Goal: Find specific page/section: Locate item on page

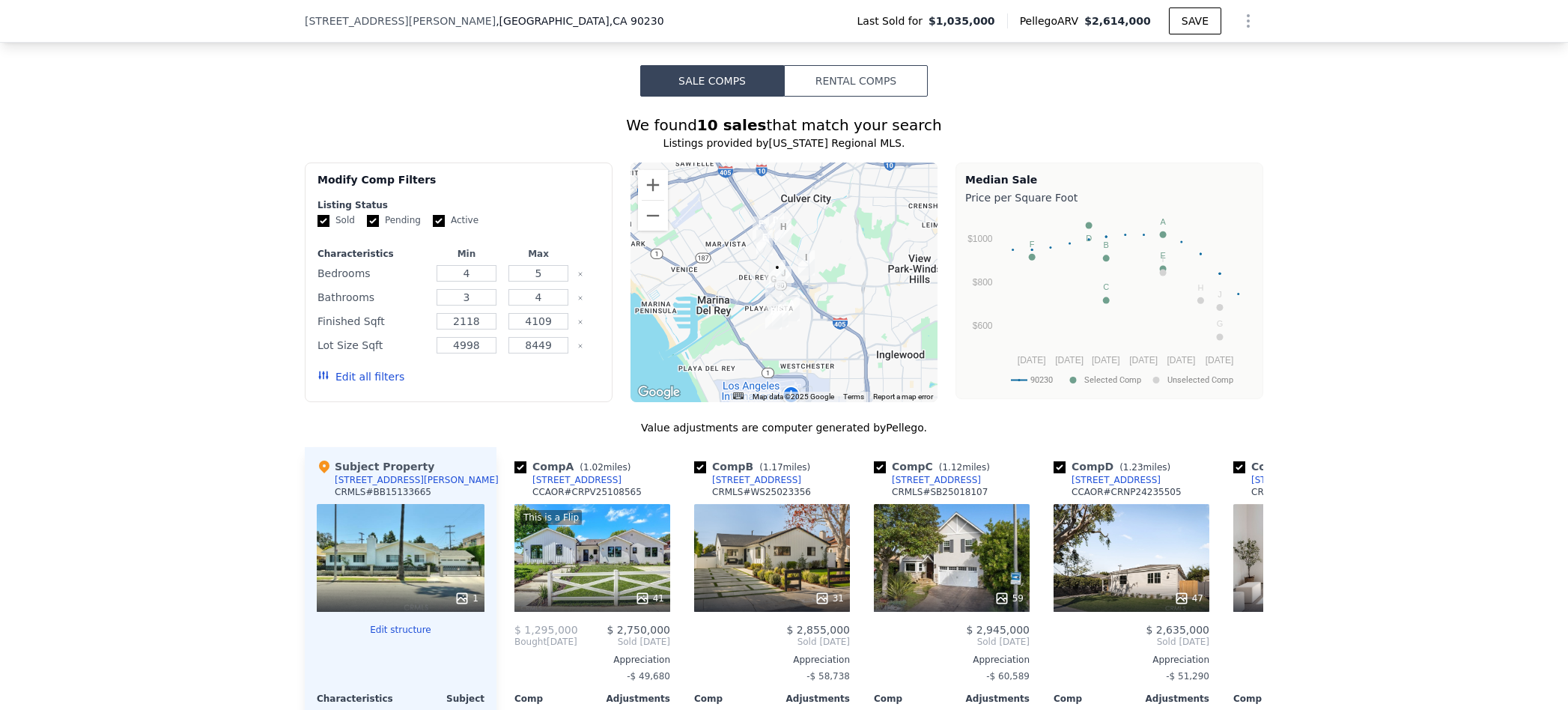
scroll to position [1193, 0]
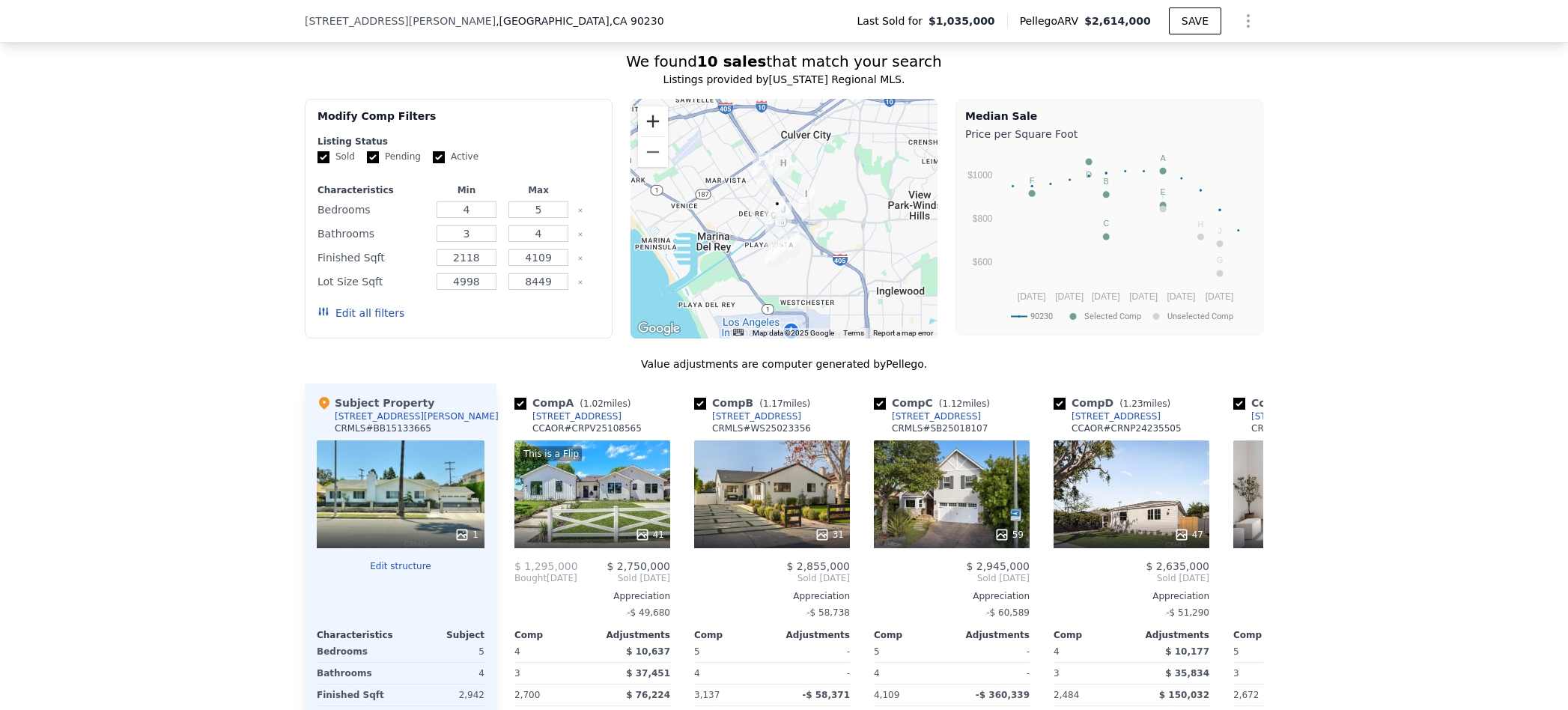
click at [651, 125] on button "Zoom in" at bounding box center [653, 121] width 30 height 30
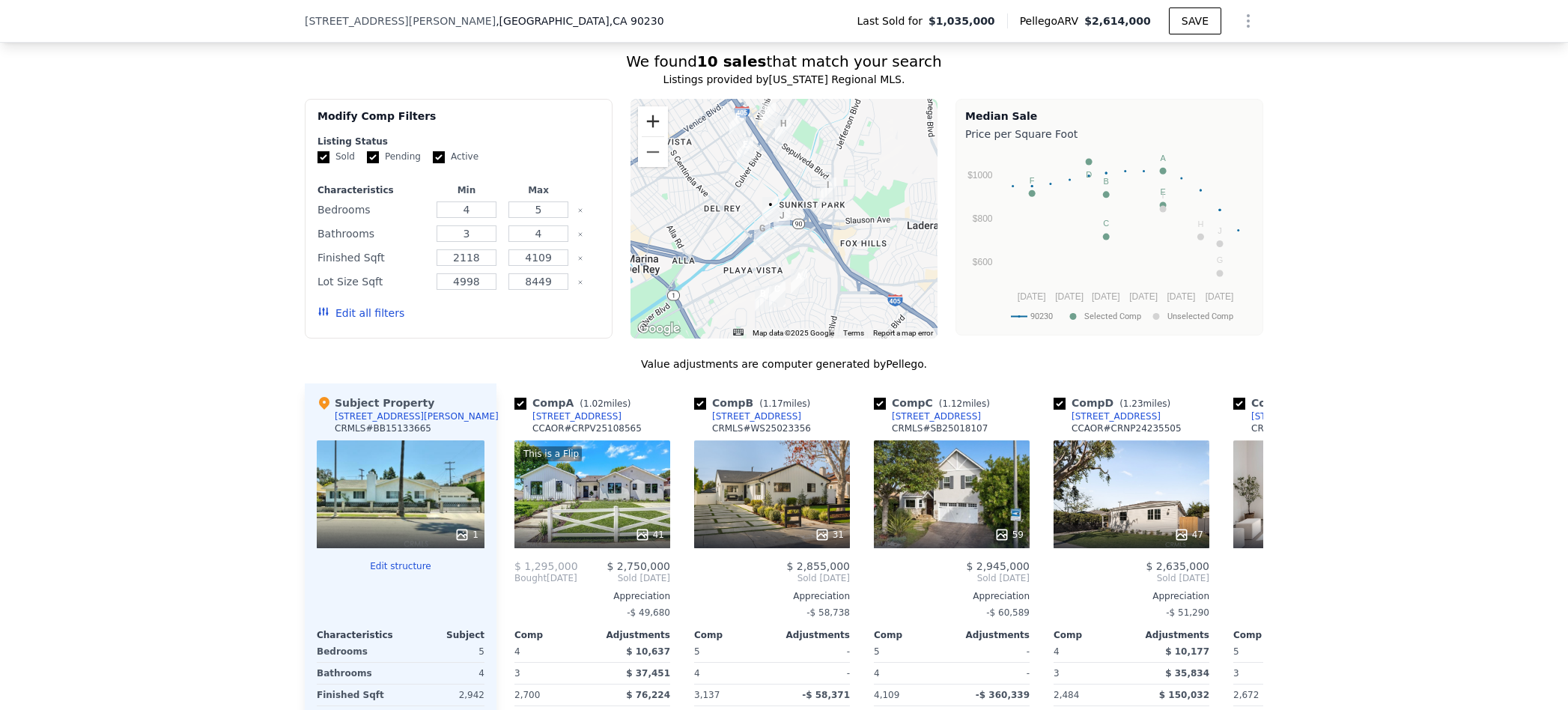
click at [651, 125] on button "Zoom in" at bounding box center [653, 121] width 30 height 30
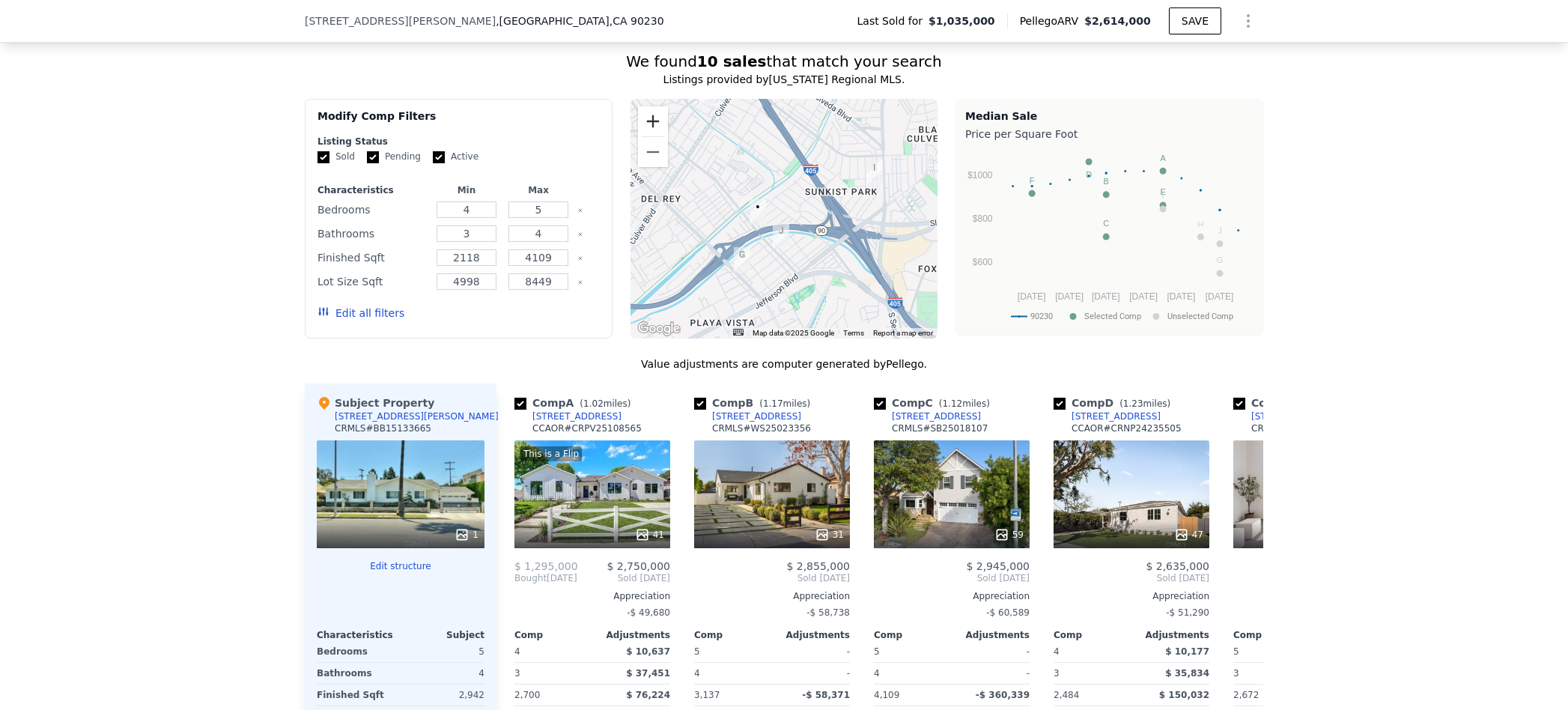
click at [651, 125] on button "Zoom in" at bounding box center [653, 121] width 30 height 30
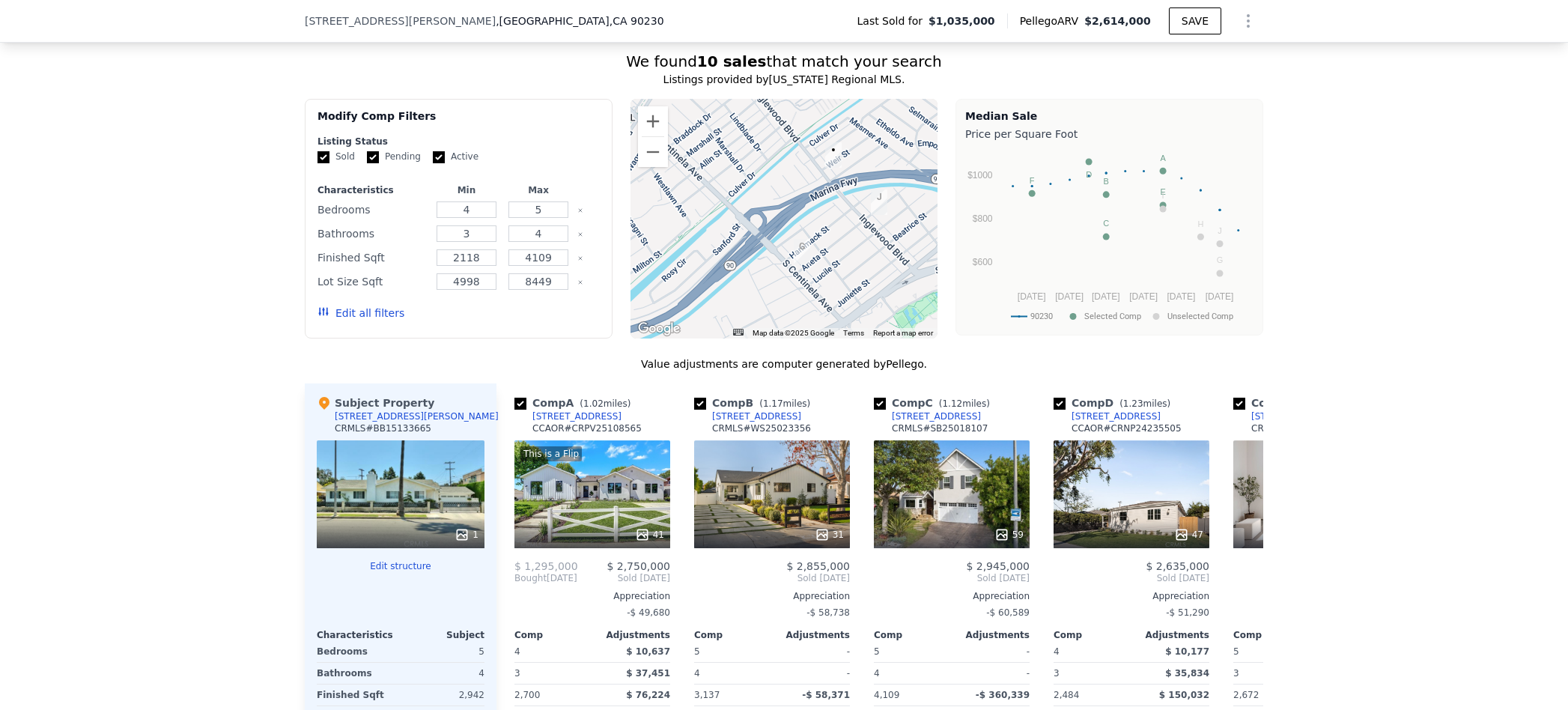
drag, startPoint x: 821, startPoint y: 289, endPoint x: 910, endPoint y: 235, distance: 104.1
click at [910, 235] on div at bounding box center [784, 219] width 308 height 240
click at [801, 253] on img "12319 Aneta St" at bounding box center [802, 251] width 16 height 25
click at [1253, 585] on icon at bounding box center [1245, 578] width 30 height 30
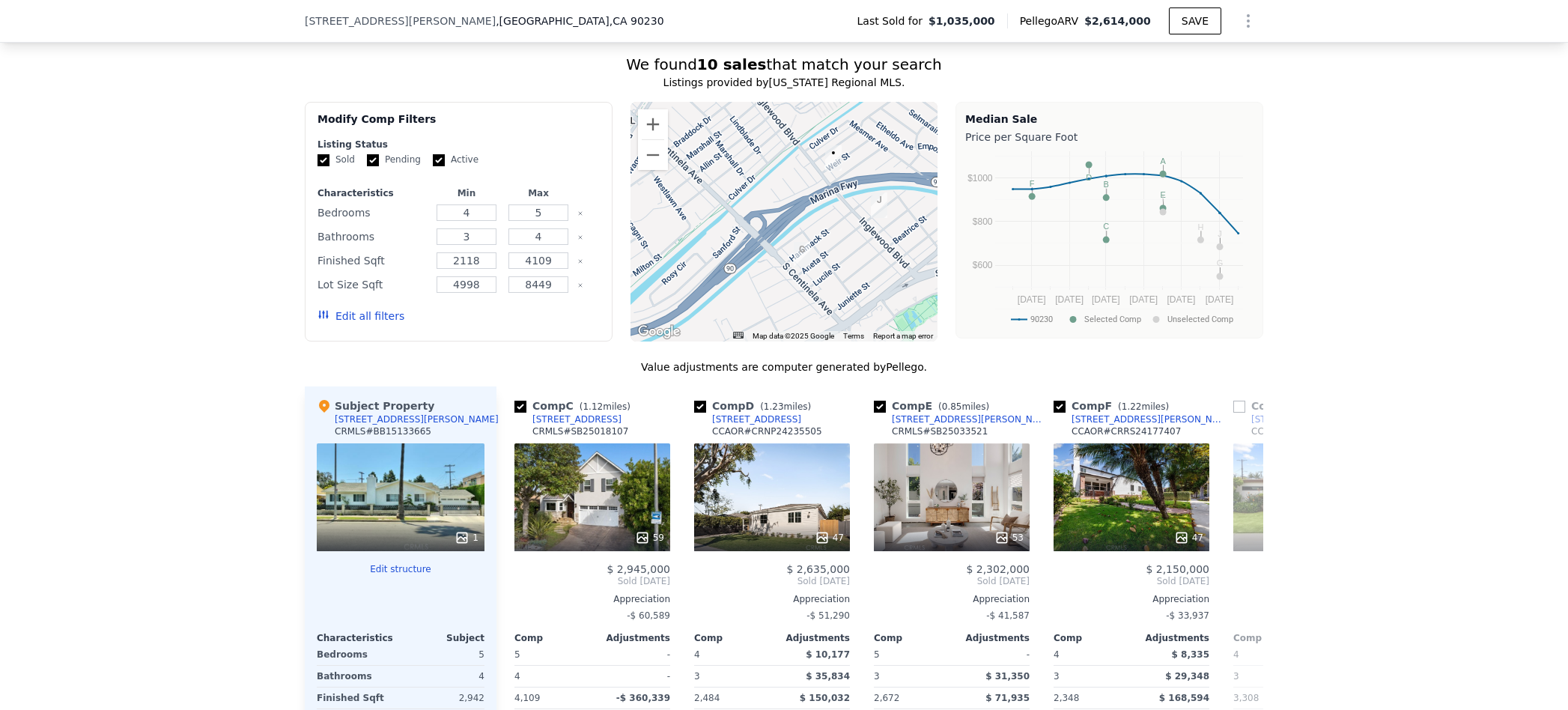
scroll to position [1194, 0]
click at [1253, 585] on icon at bounding box center [1245, 581] width 30 height 30
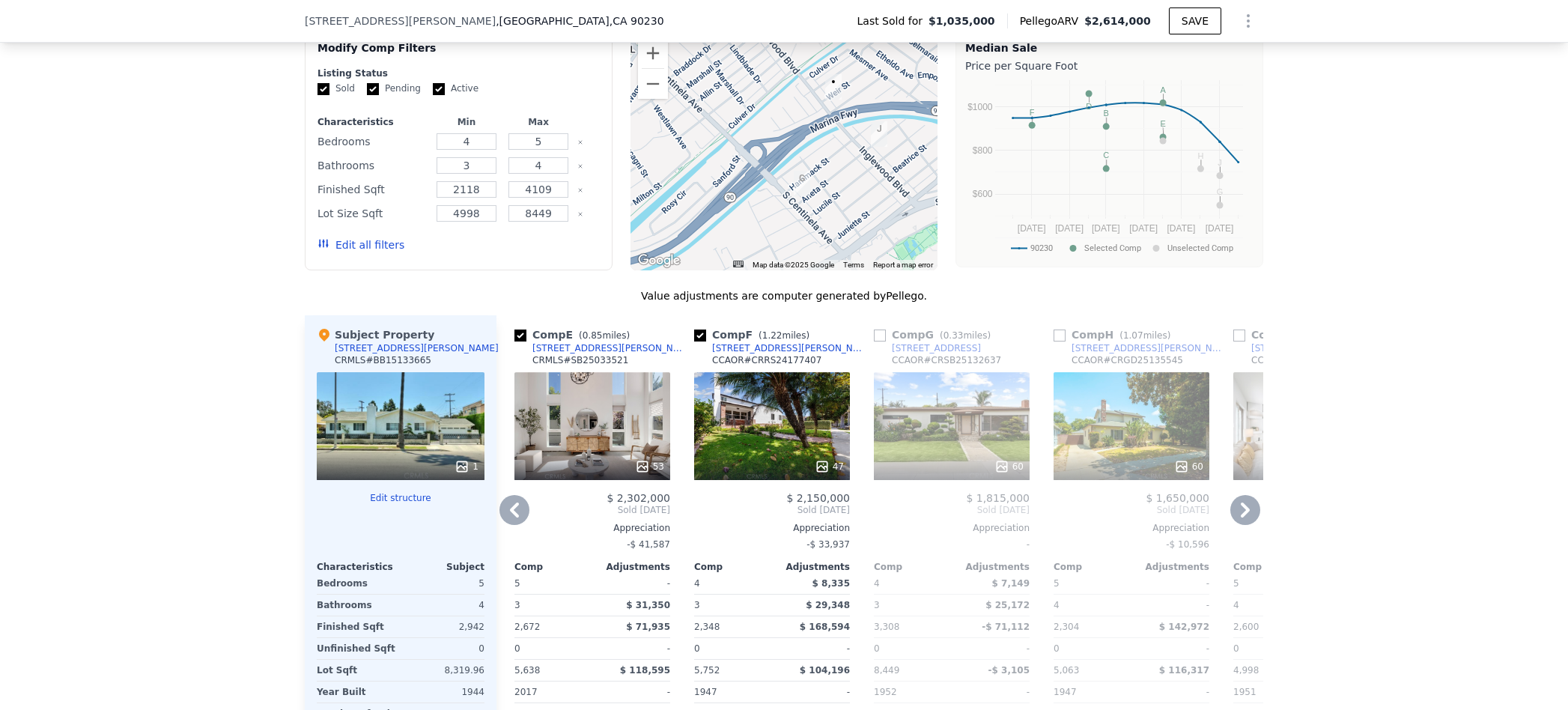
scroll to position [0, 720]
click at [1241, 510] on icon at bounding box center [1245, 509] width 30 height 30
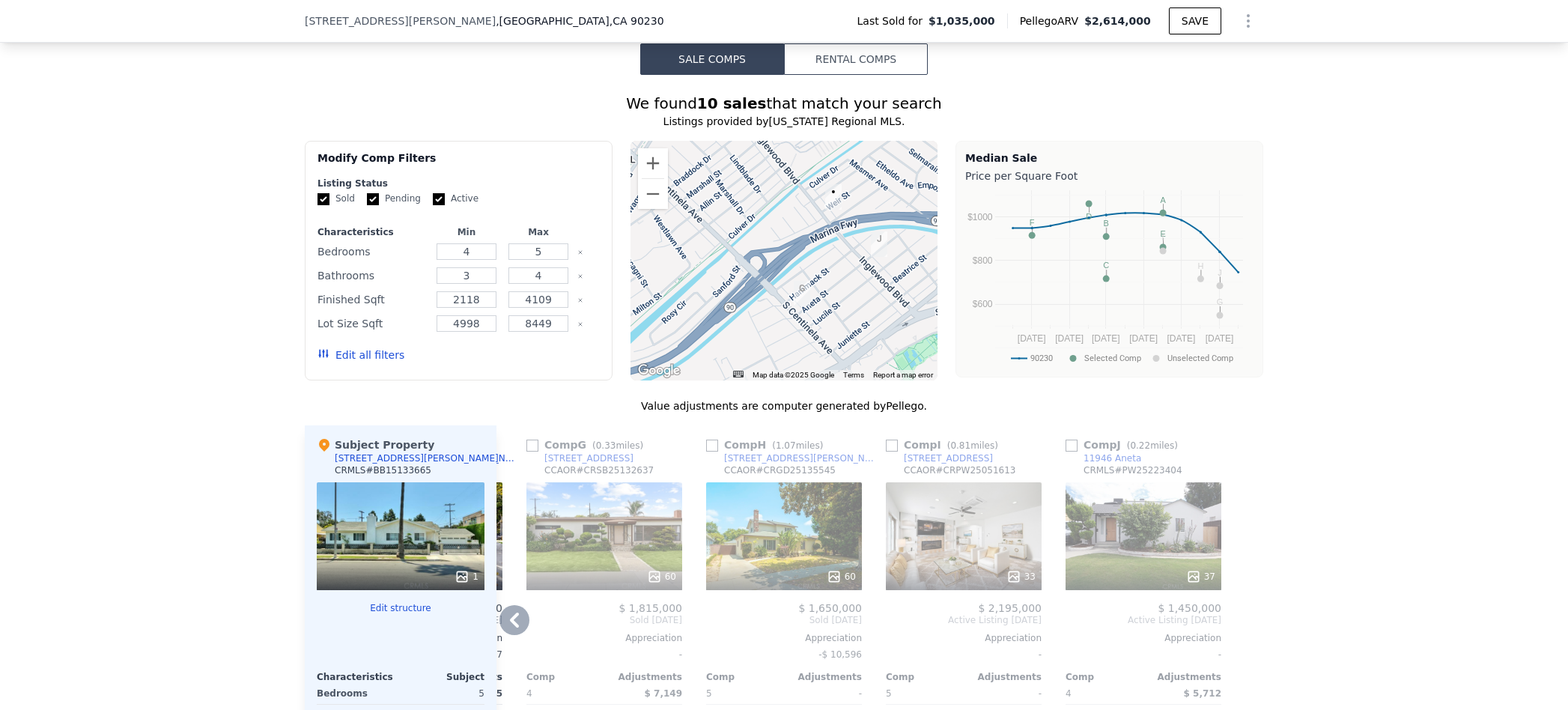
scroll to position [1147, 0]
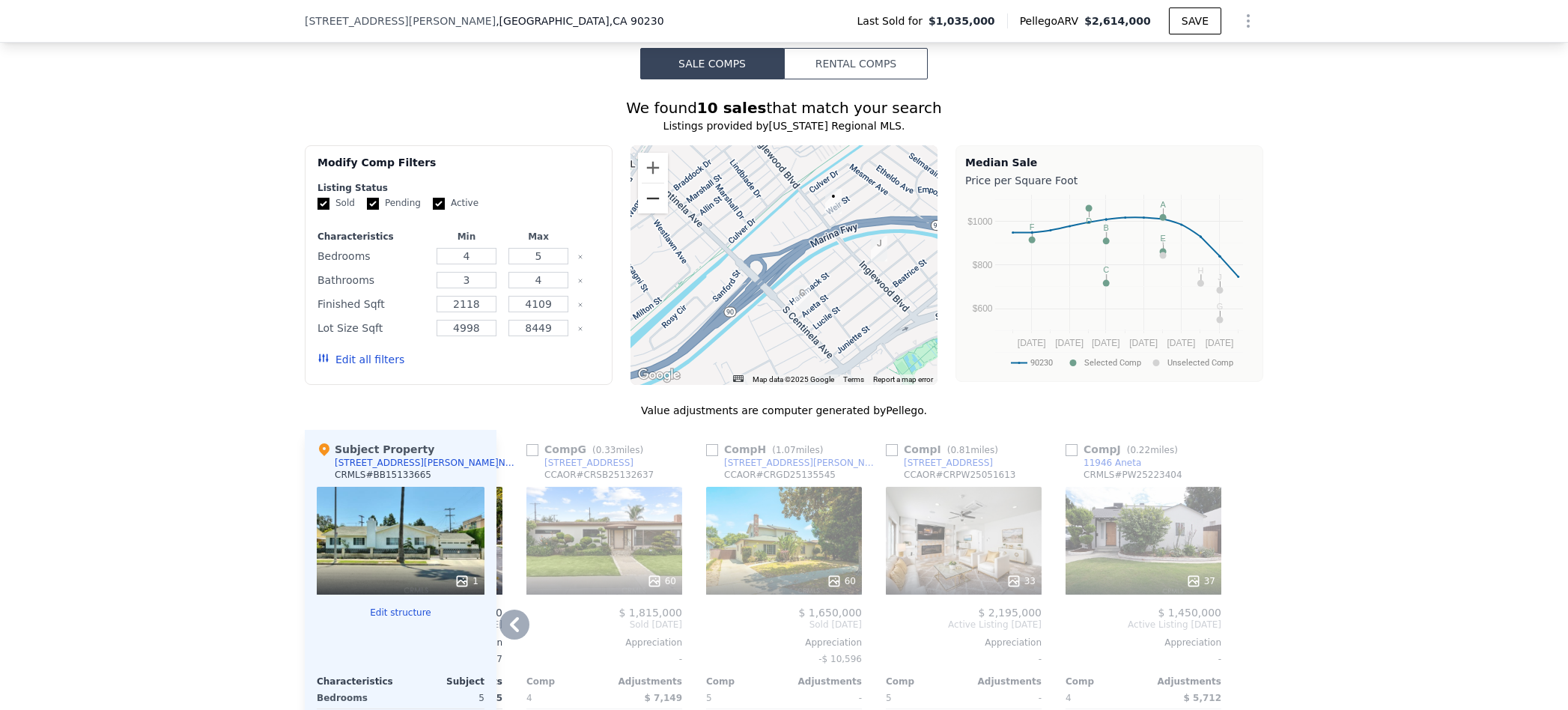
click at [654, 202] on button "Zoom out" at bounding box center [653, 198] width 30 height 30
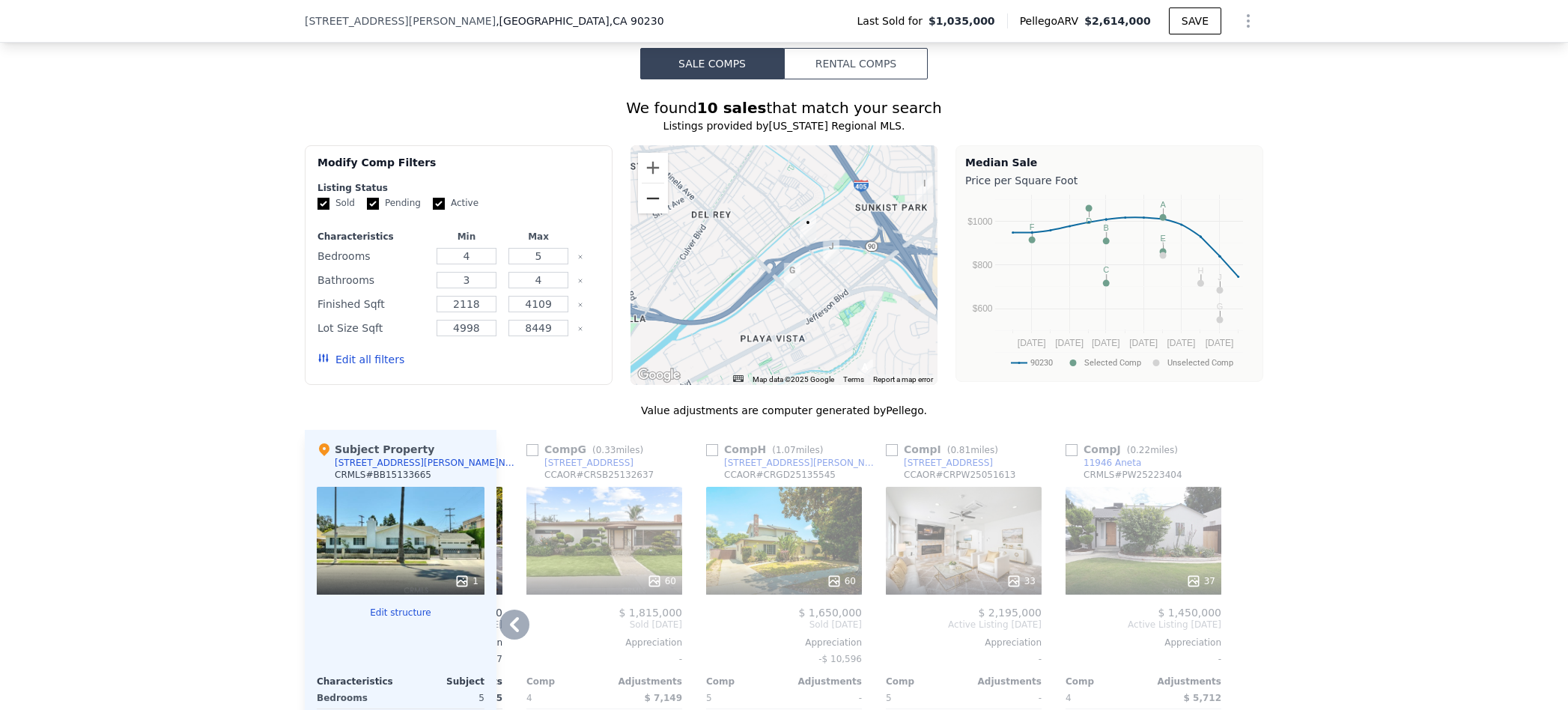
click at [654, 202] on button "Zoom out" at bounding box center [653, 198] width 30 height 30
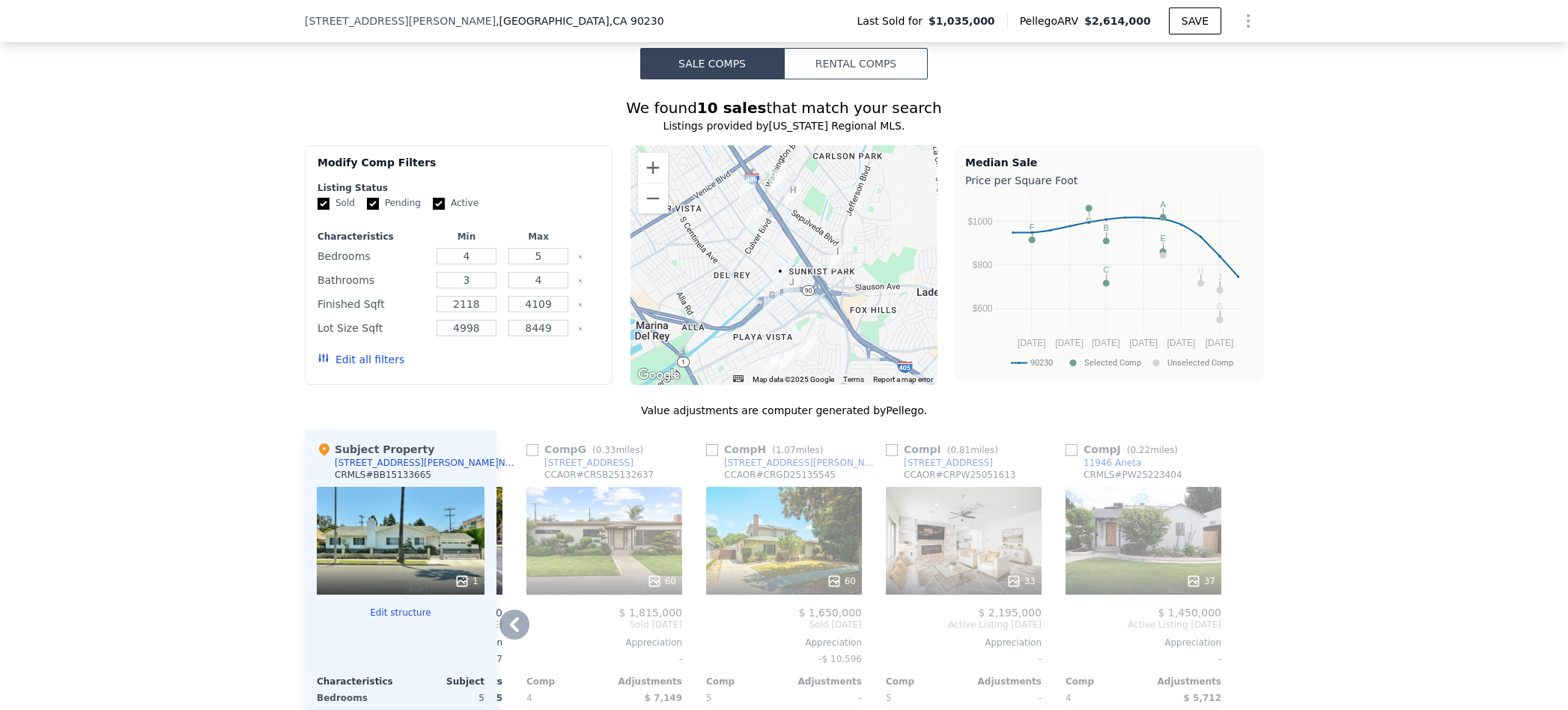
drag, startPoint x: 801, startPoint y: 297, endPoint x: 775, endPoint y: 290, distance: 26.9
click at [784, 305] on div at bounding box center [784, 265] width 308 height 240
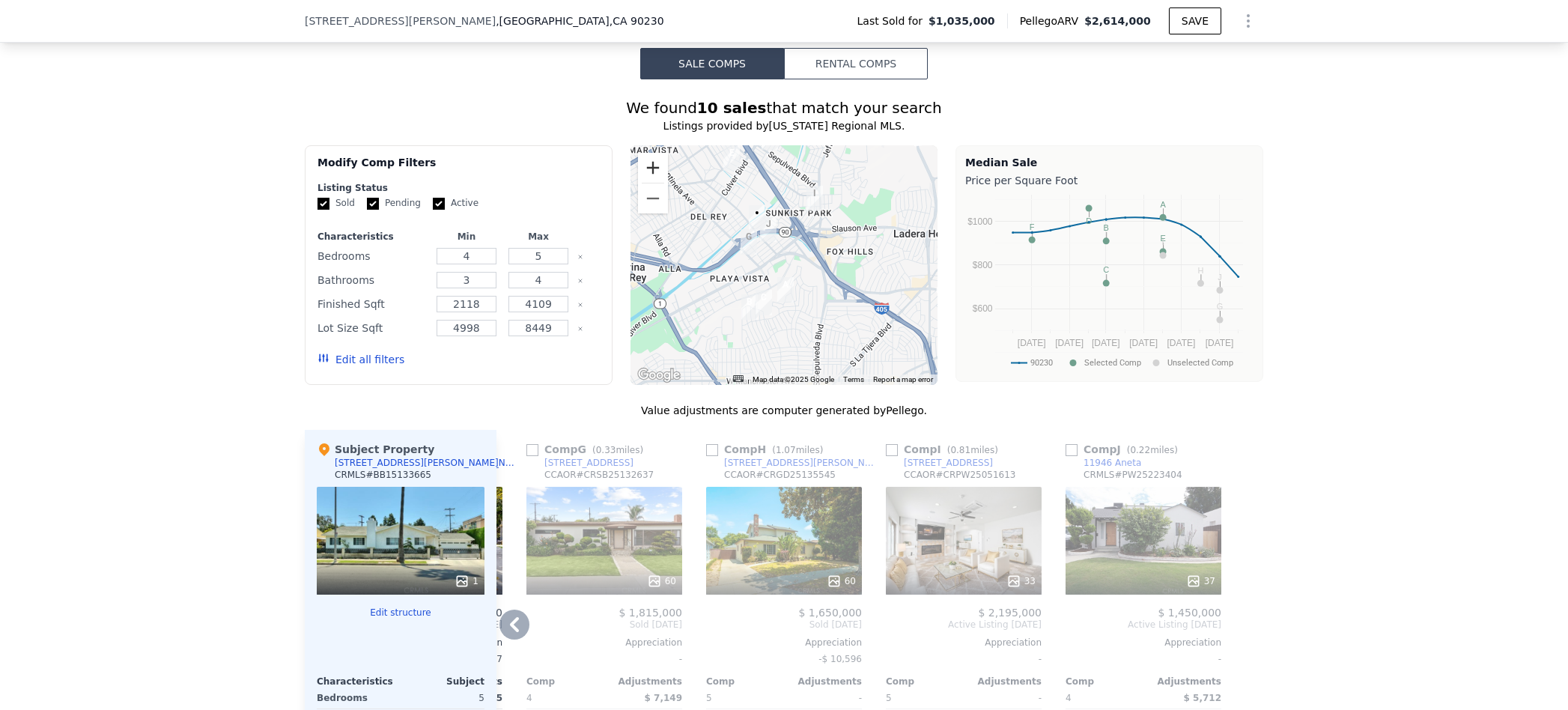
click at [654, 171] on button "Zoom in" at bounding box center [653, 167] width 30 height 30
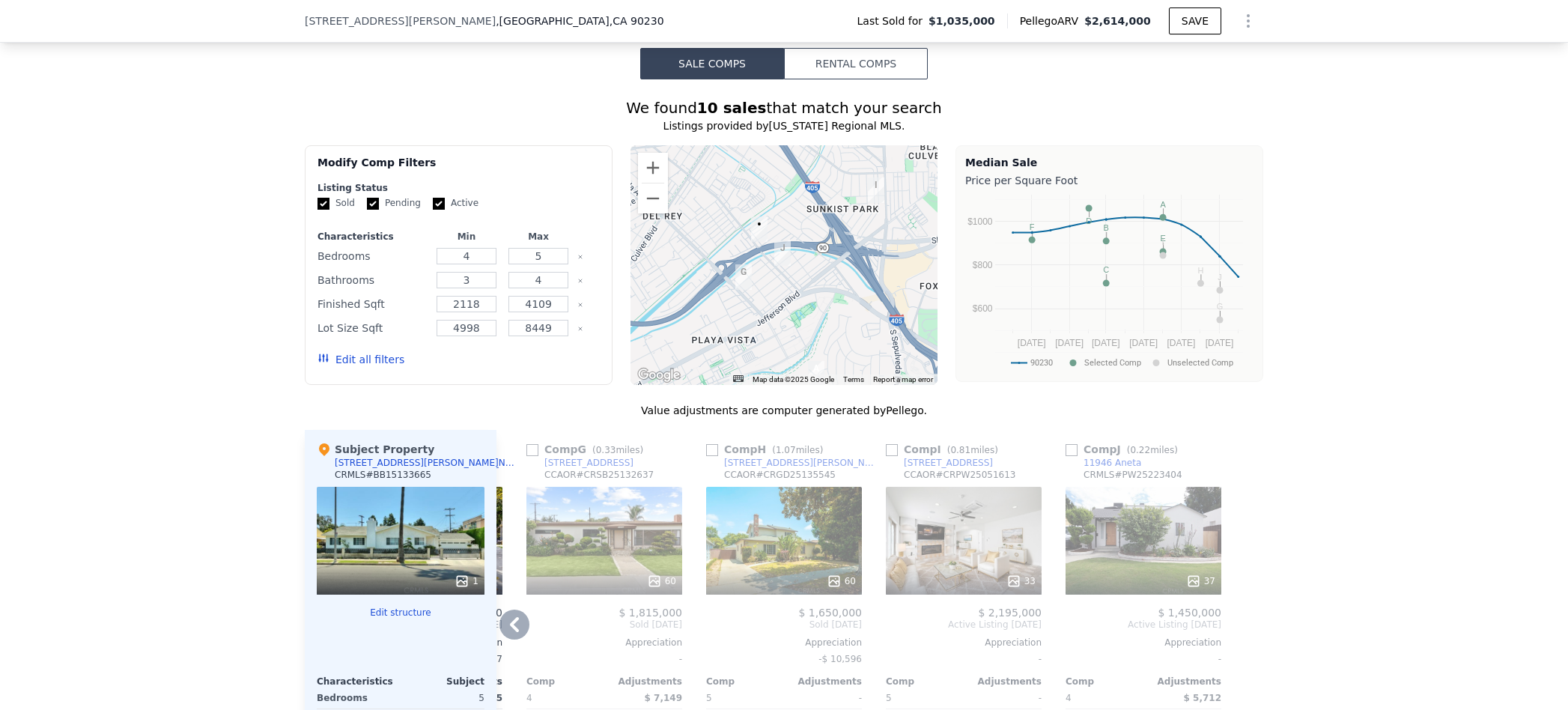
drag, startPoint x: 714, startPoint y: 221, endPoint x: 734, endPoint y: 244, distance: 30.5
click at [734, 244] on div at bounding box center [784, 265] width 308 height 240
click at [655, 186] on button "Zoom out" at bounding box center [653, 198] width 30 height 30
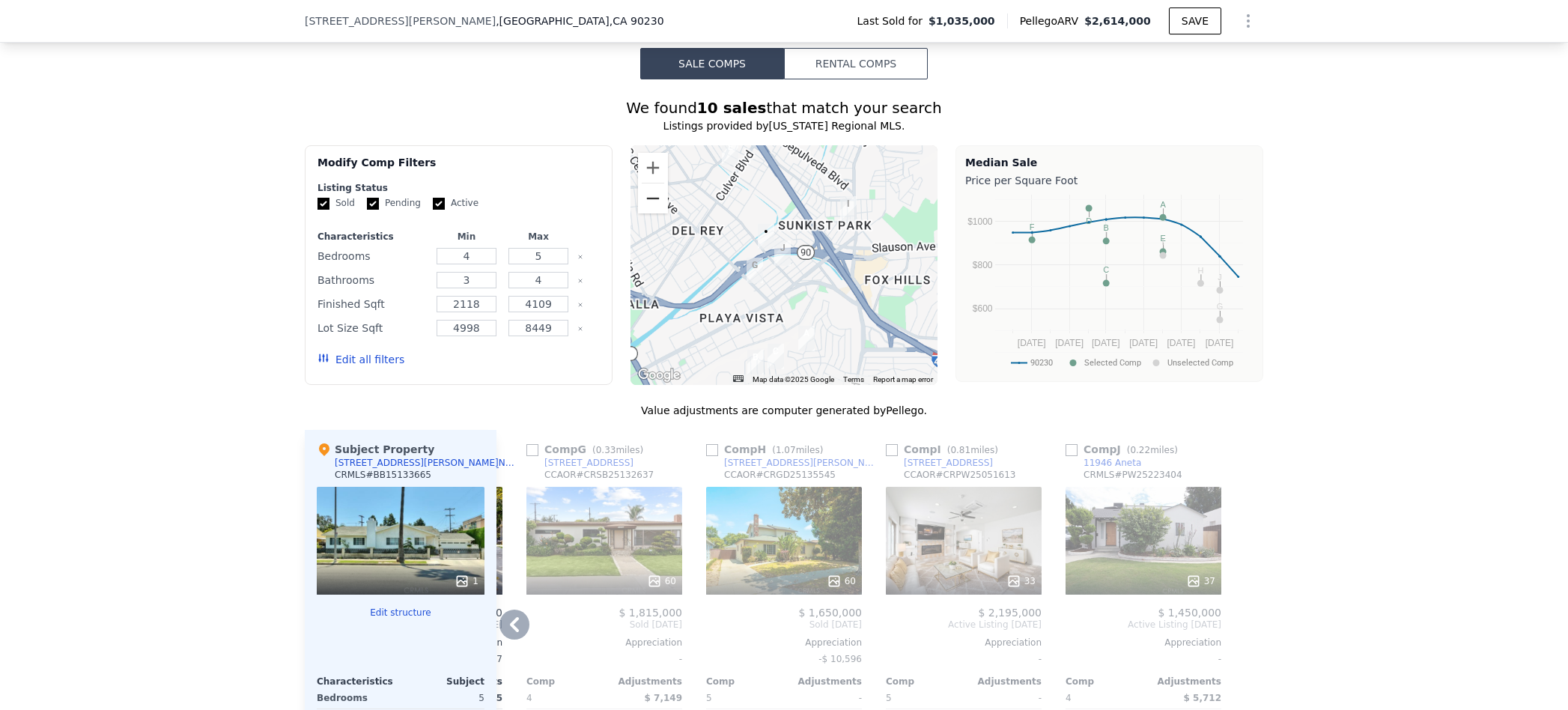
click at [655, 186] on button "Zoom out" at bounding box center [653, 198] width 30 height 30
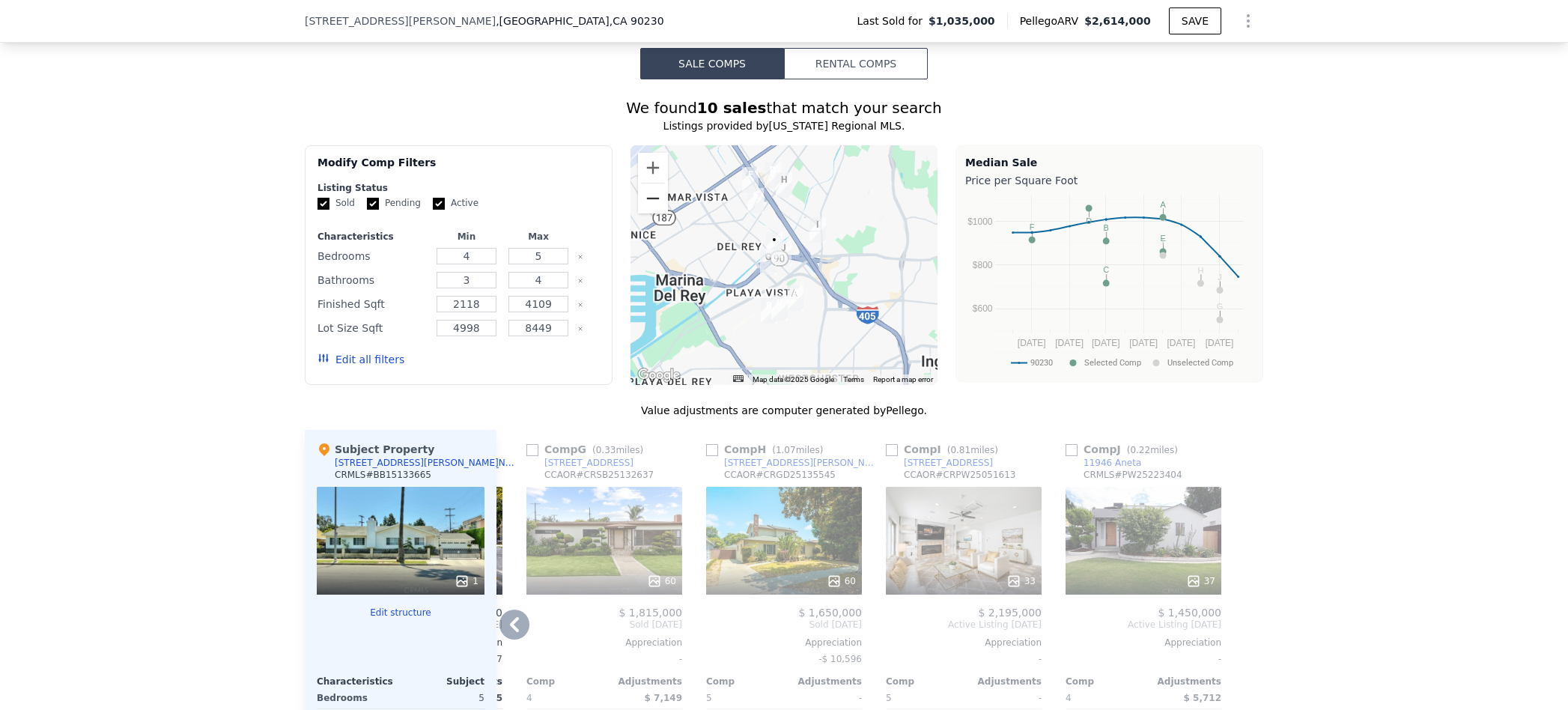
click at [655, 186] on button "Zoom out" at bounding box center [653, 198] width 30 height 30
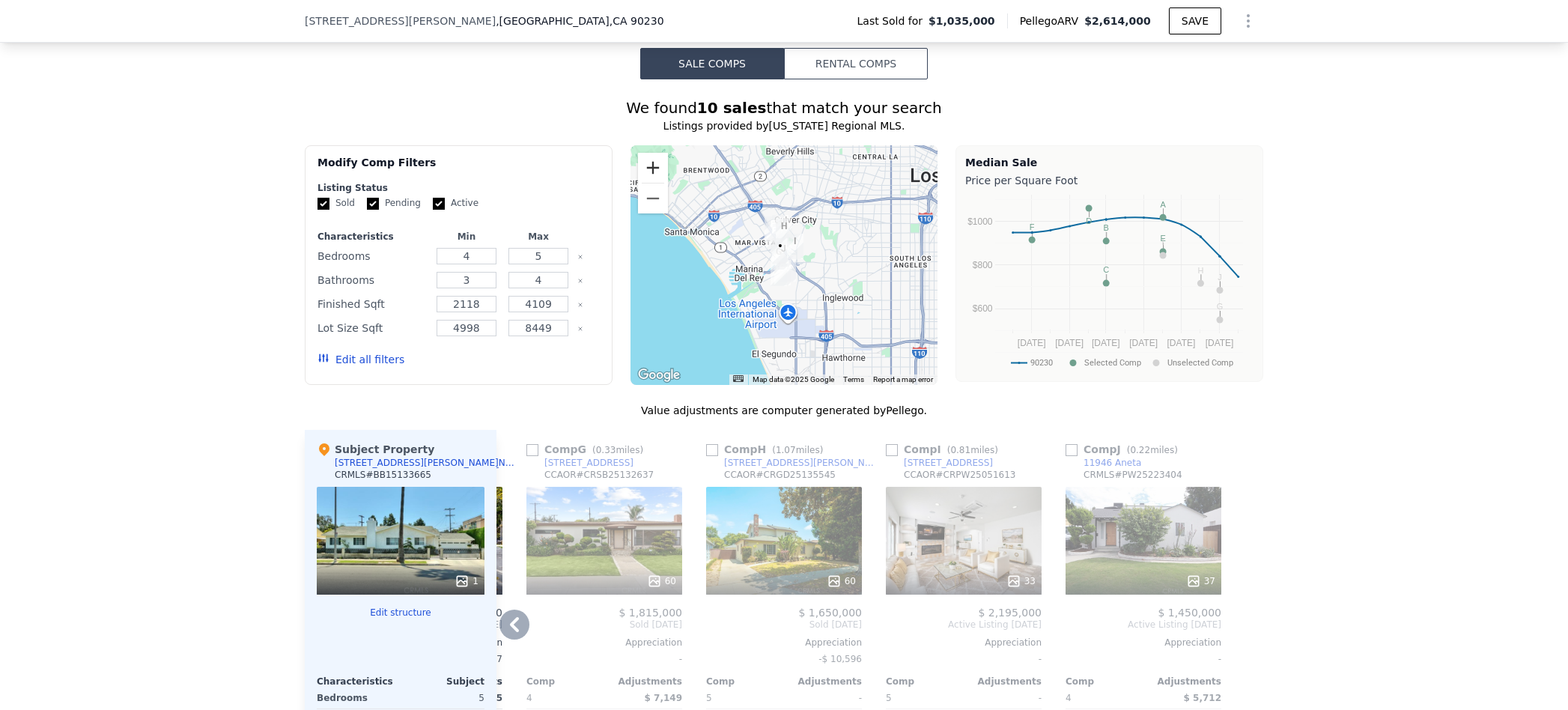
click at [652, 166] on button "Zoom in" at bounding box center [653, 167] width 30 height 30
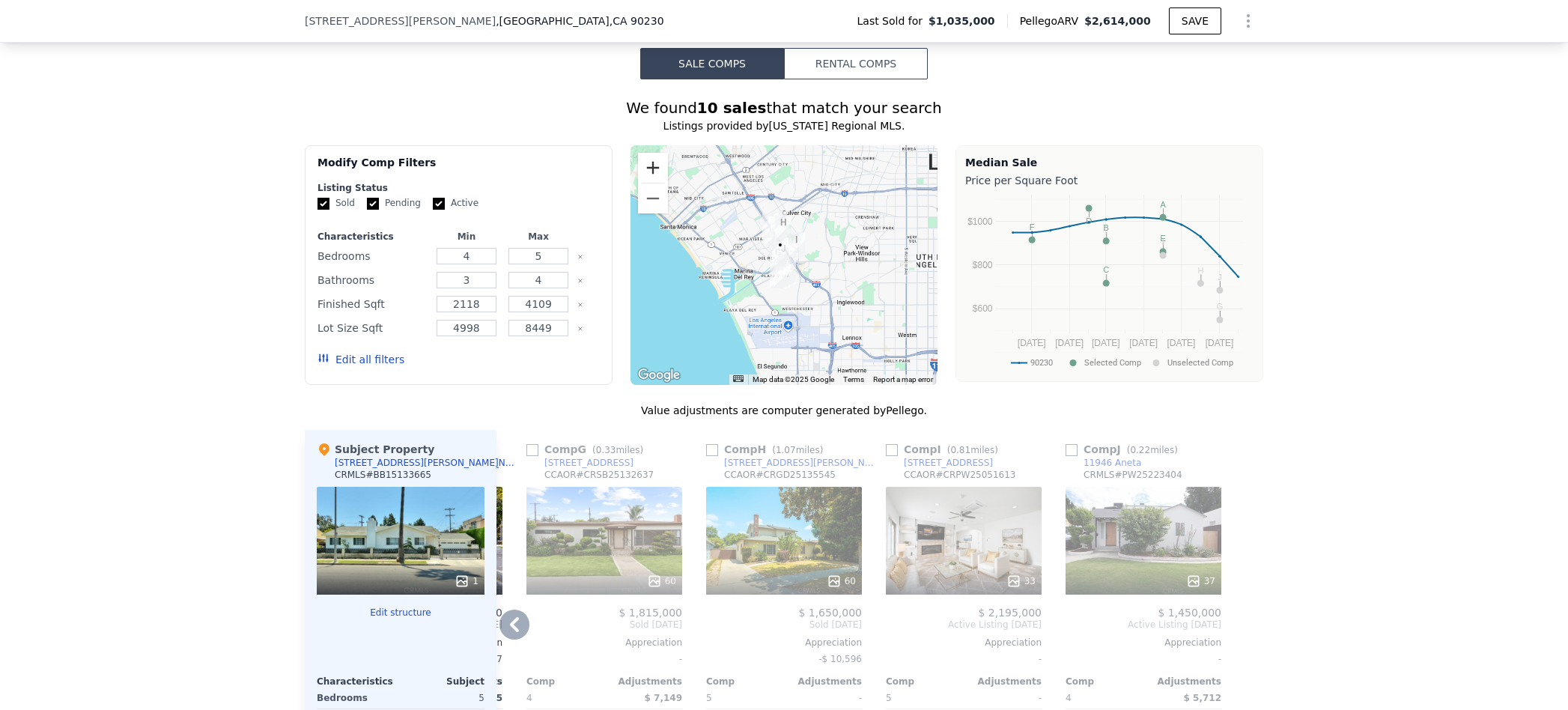
click at [652, 166] on button "Zoom in" at bounding box center [653, 167] width 30 height 30
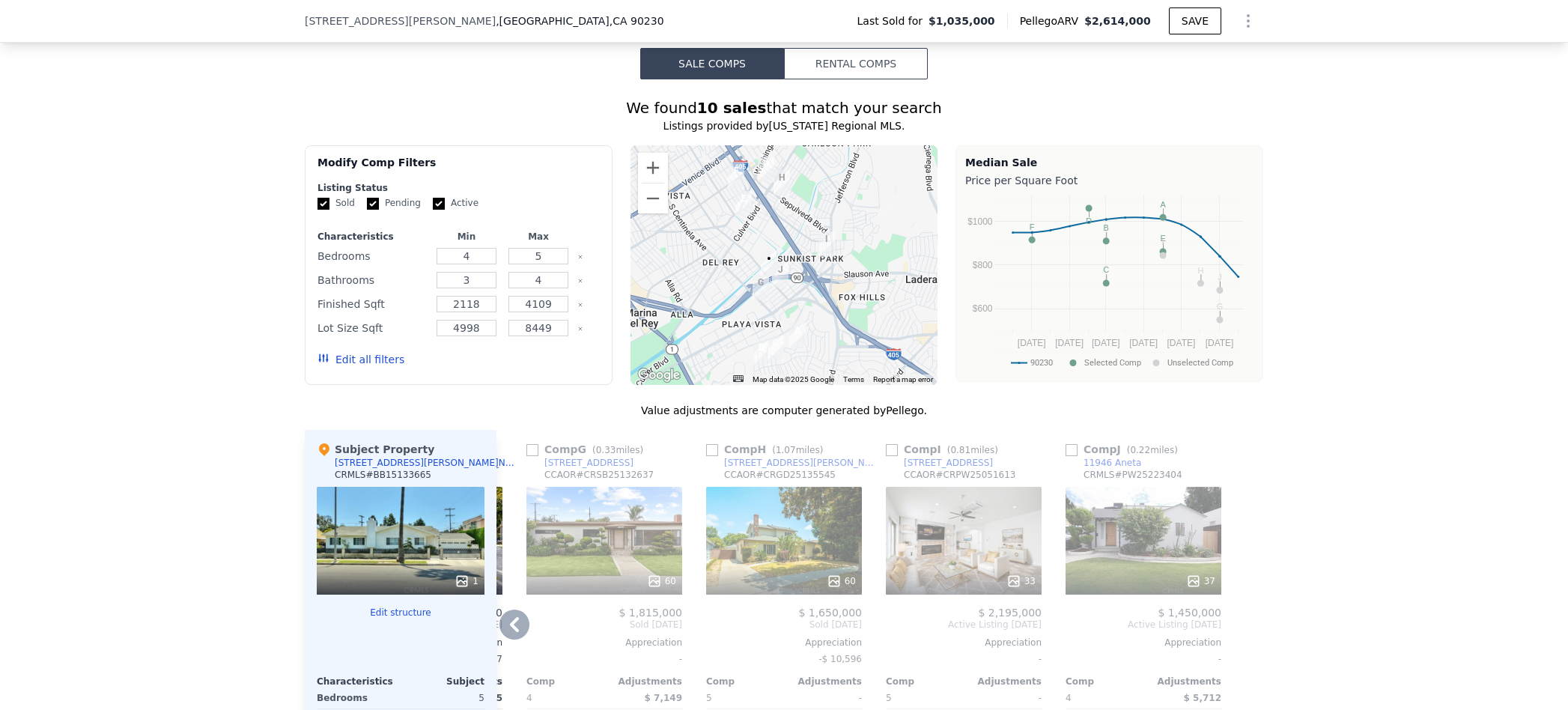
drag, startPoint x: 757, startPoint y: 211, endPoint x: 748, endPoint y: 237, distance: 27.5
click at [754, 232] on div at bounding box center [784, 265] width 308 height 240
click at [743, 204] on img "4342 Coolidge Ave" at bounding box center [744, 203] width 16 height 25
click at [744, 195] on img "4342 Coolidge Ave" at bounding box center [744, 203] width 16 height 25
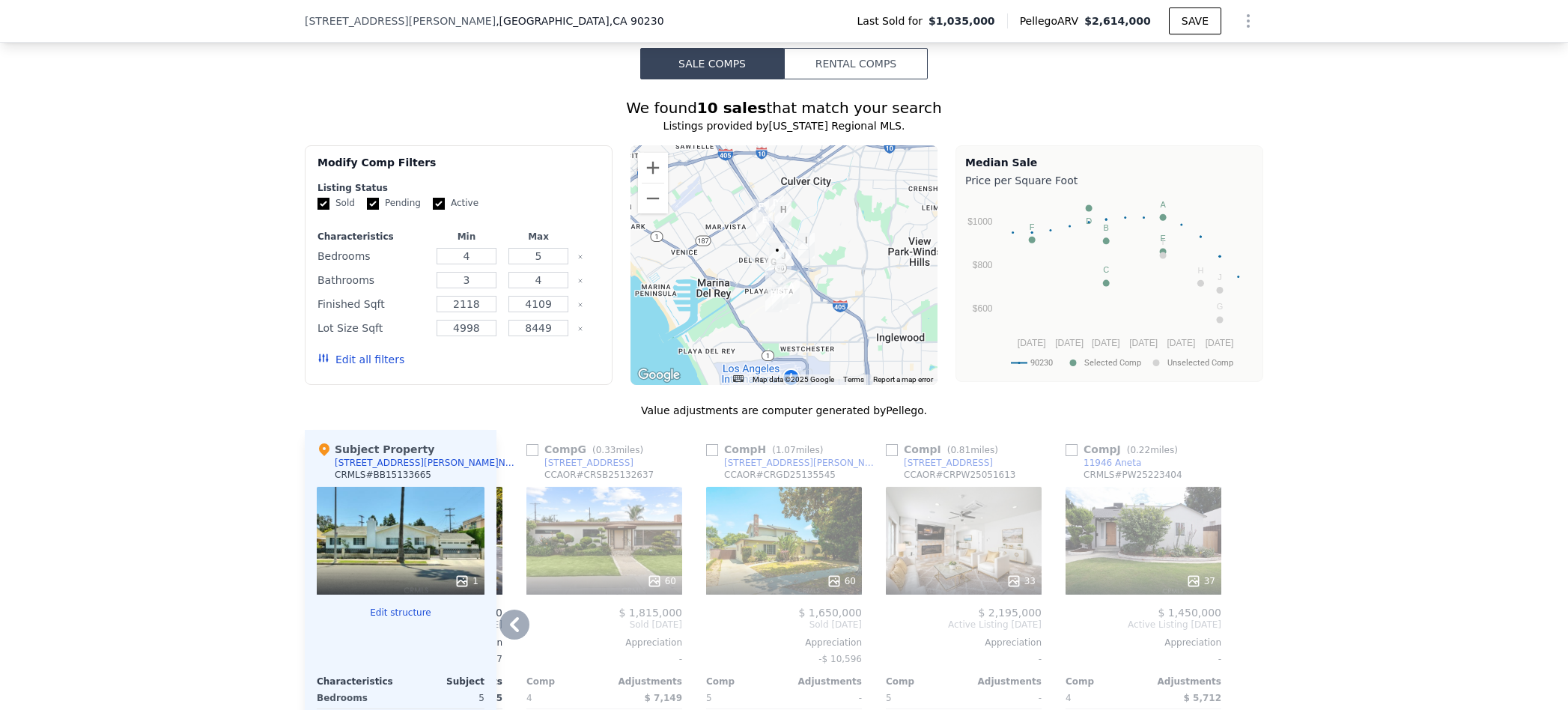
click at [1407, 322] on div "We found 10 sales that match your search Listings provided by [US_STATE] Region…" at bounding box center [784, 508] width 1568 height 859
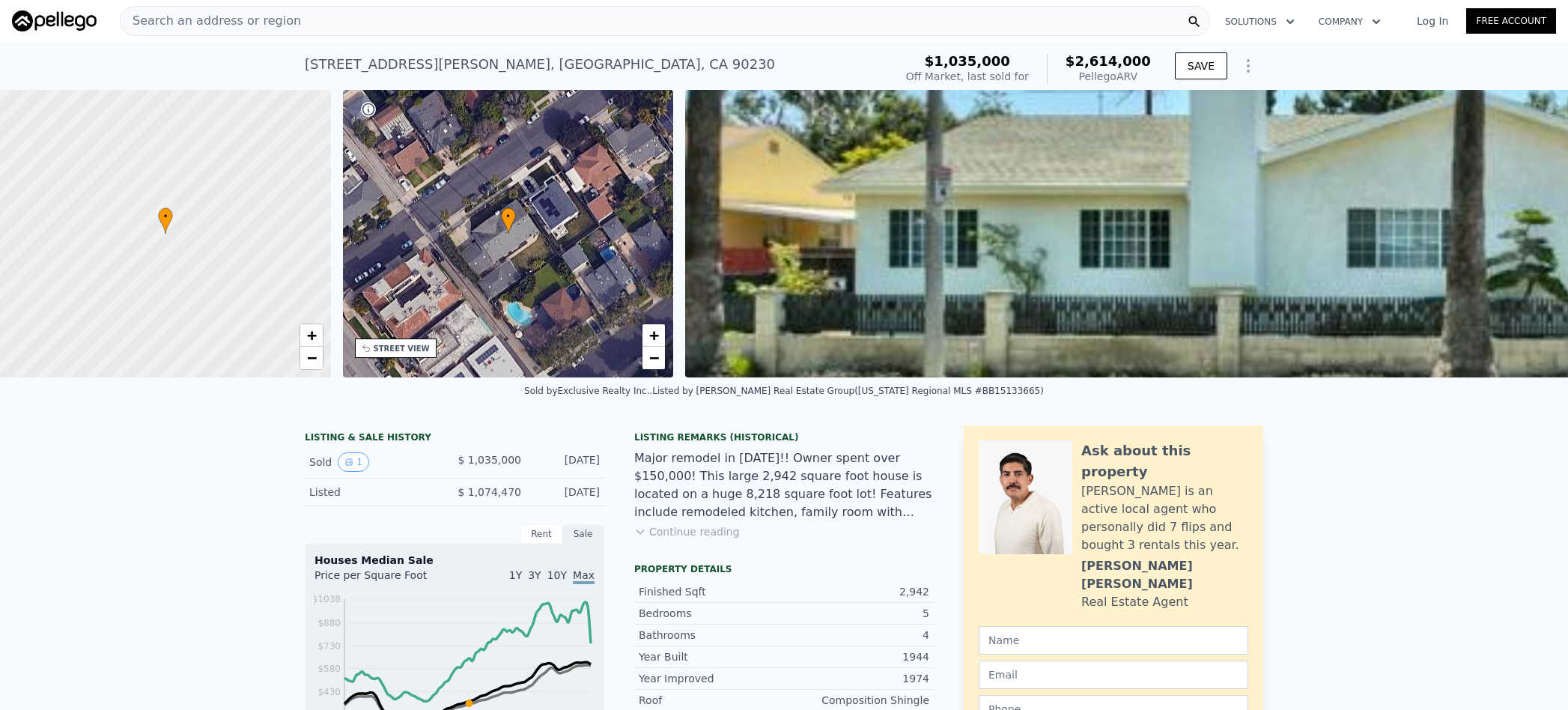
scroll to position [0, 0]
